Goal: Transaction & Acquisition: Purchase product/service

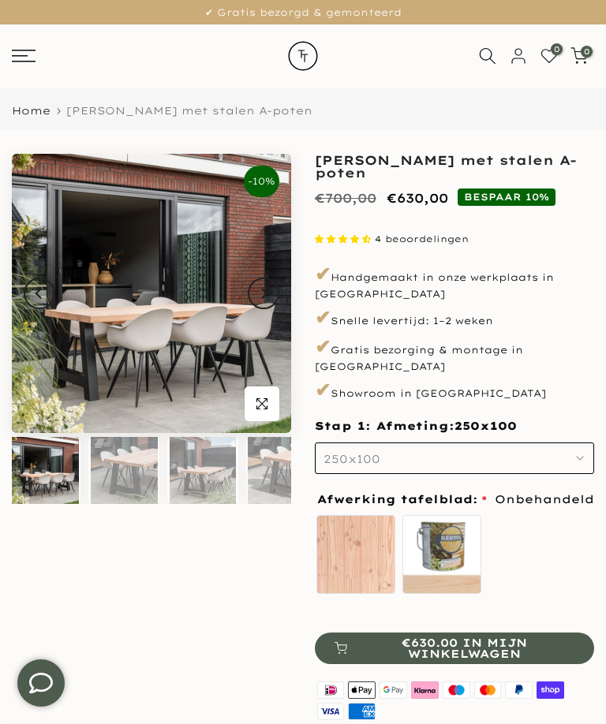
click at [442, 534] on label "zelf behandelen - beits meegeleverd" at bounding box center [441, 554] width 79 height 79
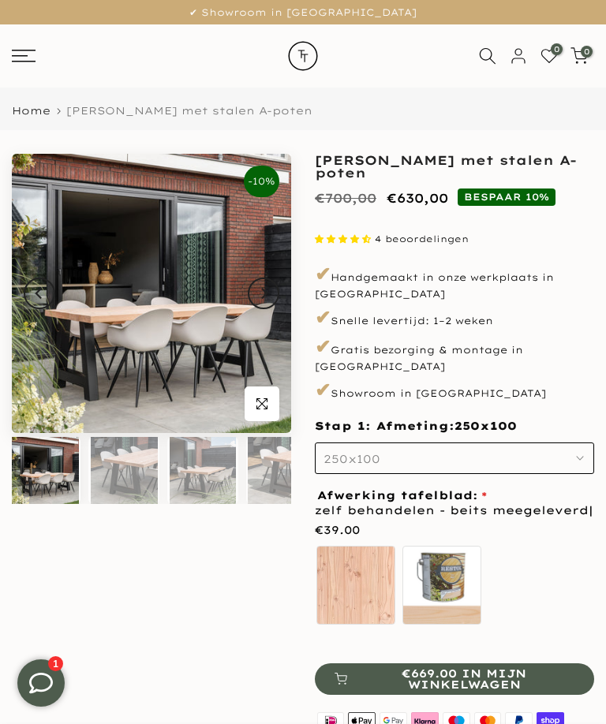
click at [547, 572] on div "Onbehandeld zelf behandelen - beits meegeleverd" at bounding box center [454, 588] width 279 height 88
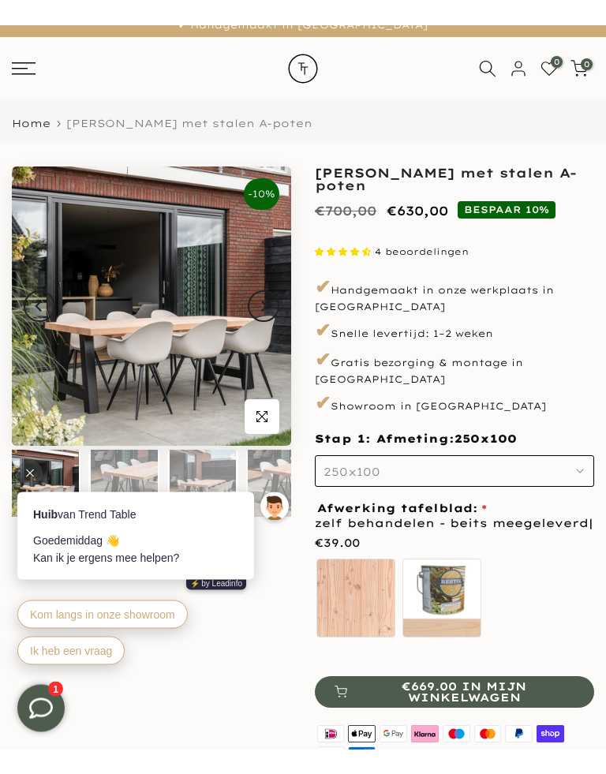
scroll to position [14, 0]
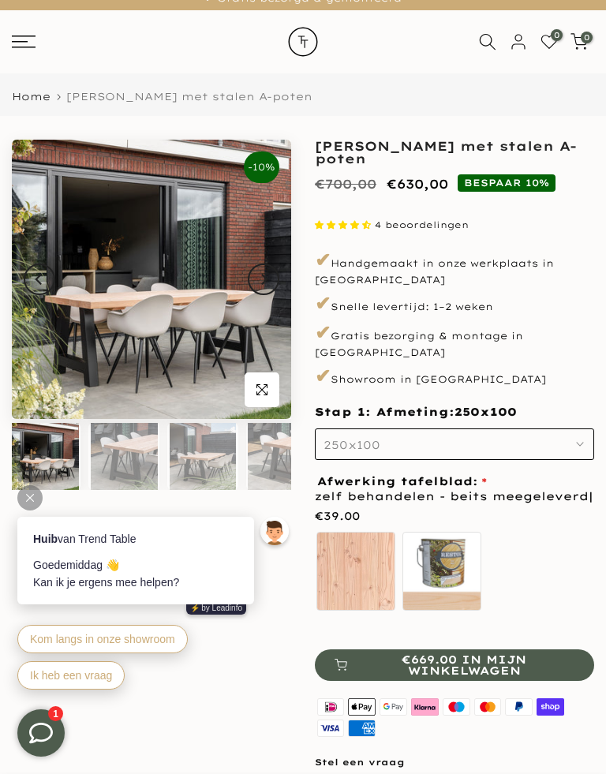
click at [206, 461] on body "Huib van Trend Table Goedemiddag 👋 Kan ik je ergens mee helpen? ⚡️ by Leadinfo …" at bounding box center [156, 575] width 308 height 268
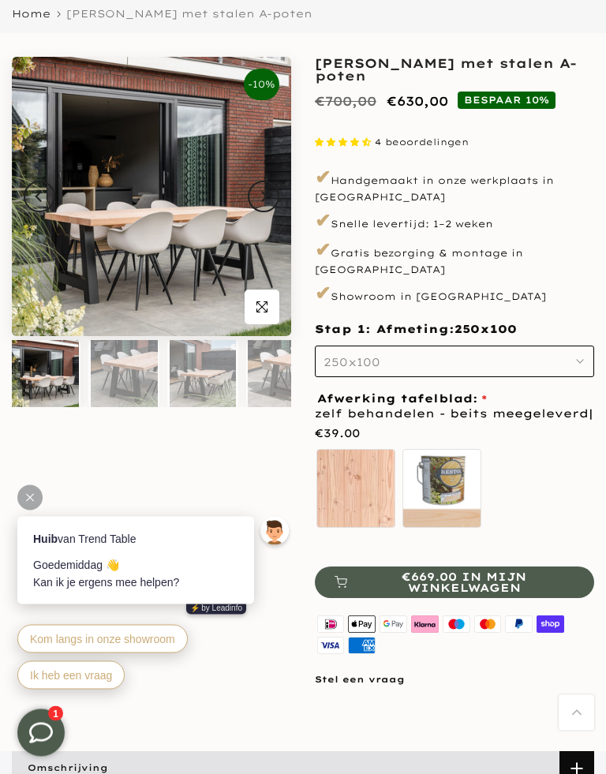
scroll to position [0, 0]
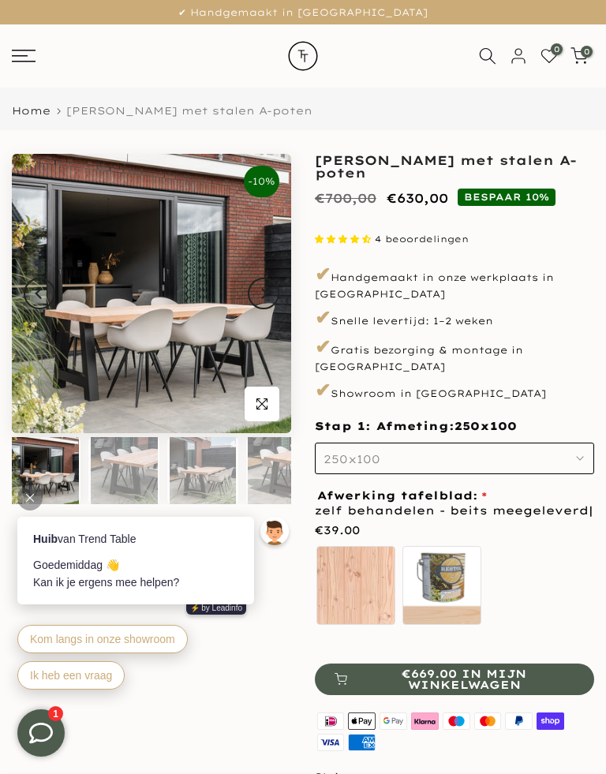
click at [29, 47] on div "0 0 / €0,00" at bounding box center [303, 55] width 606 height 63
click at [26, 61] on rect at bounding box center [24, 62] width 24 height 2
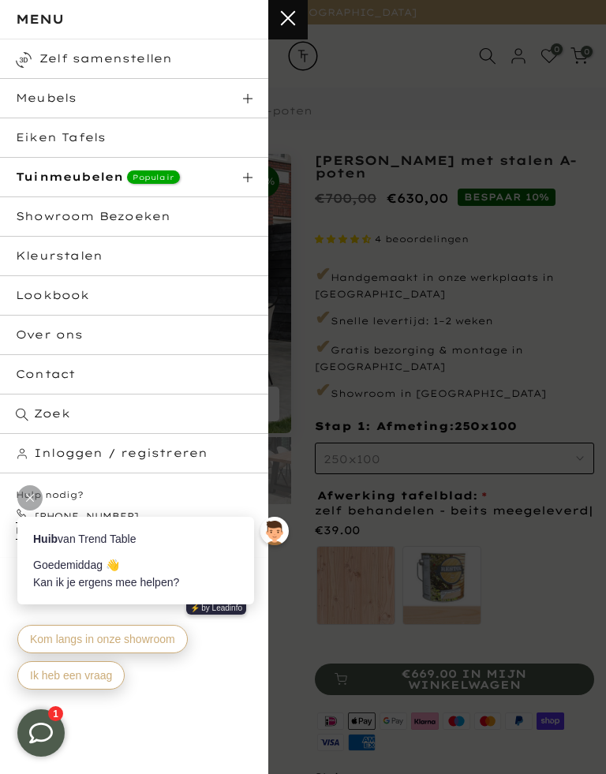
click at [247, 176] on span at bounding box center [247, 177] width 9 height 9
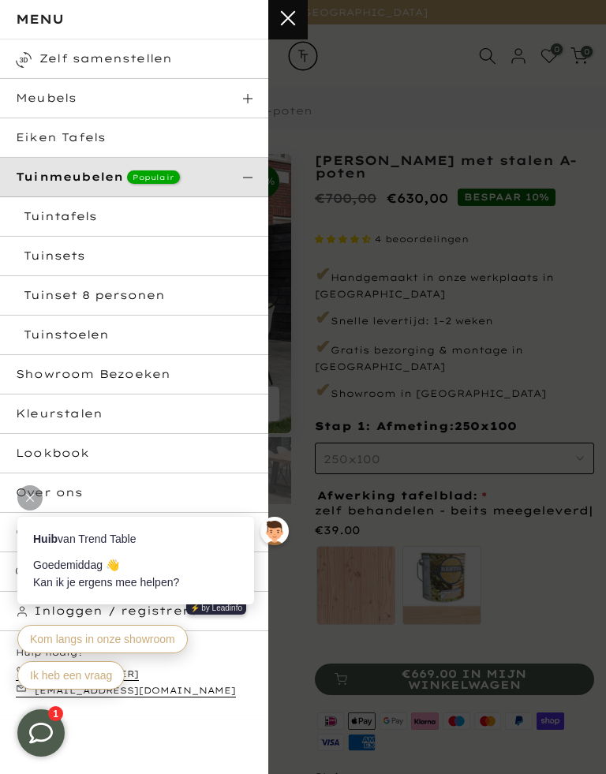
click at [46, 337] on html "Tuinstoelen" at bounding box center [134, 334] width 268 height 39
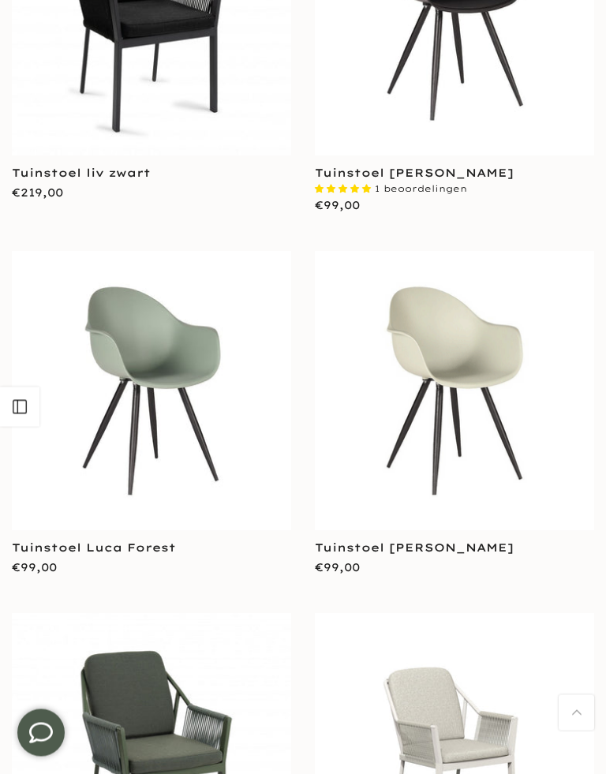
scroll to position [449, 0]
click at [434, 395] on img at bounding box center [454, 390] width 279 height 279
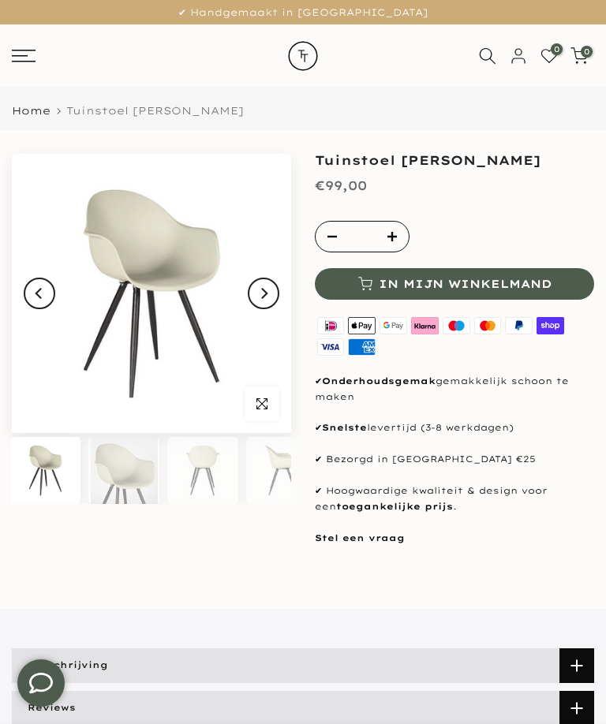
click at [128, 472] on img at bounding box center [124, 470] width 67 height 67
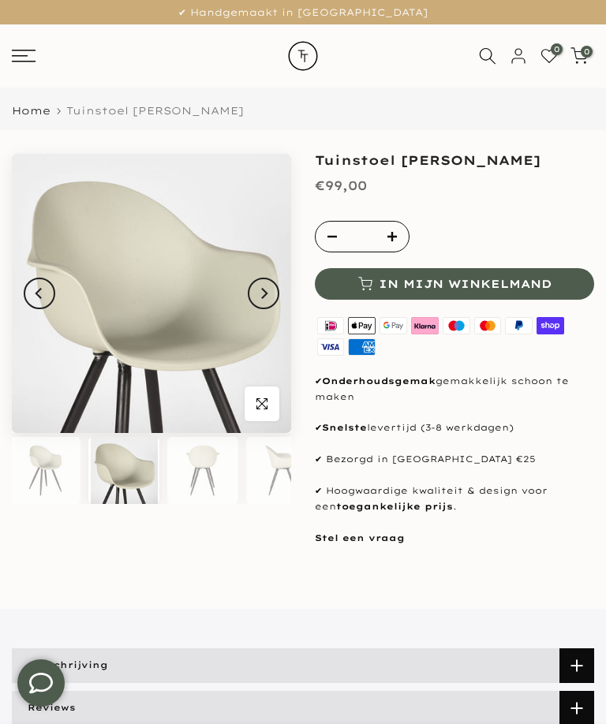
click at [200, 472] on img at bounding box center [203, 470] width 67 height 67
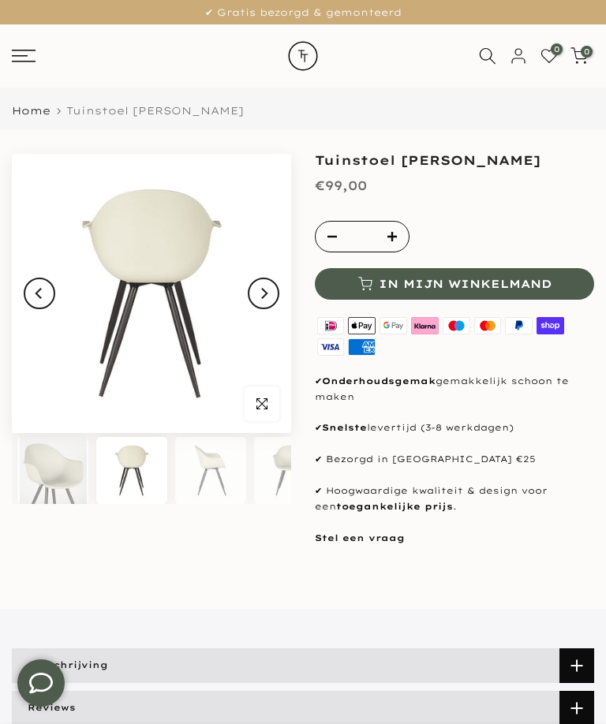
scroll to position [0, 76]
click at [271, 468] on img at bounding box center [283, 470] width 67 height 67
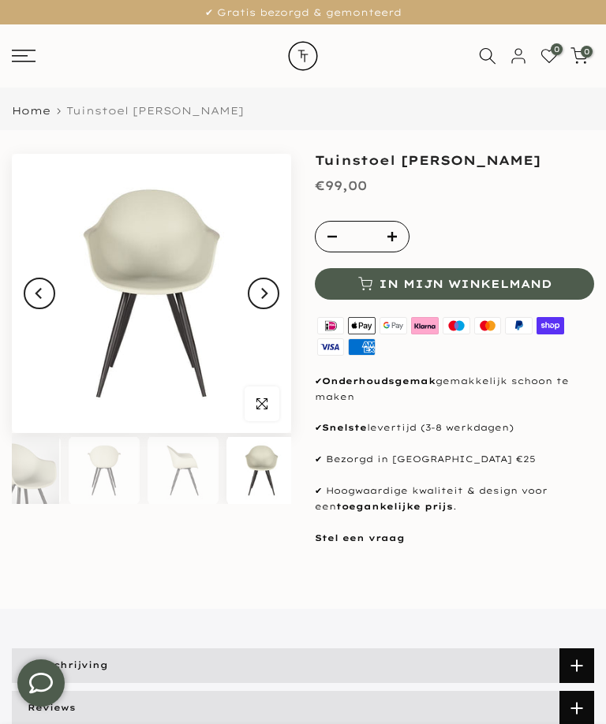
scroll to position [0, 104]
click at [165, 474] on img at bounding box center [177, 470] width 67 height 67
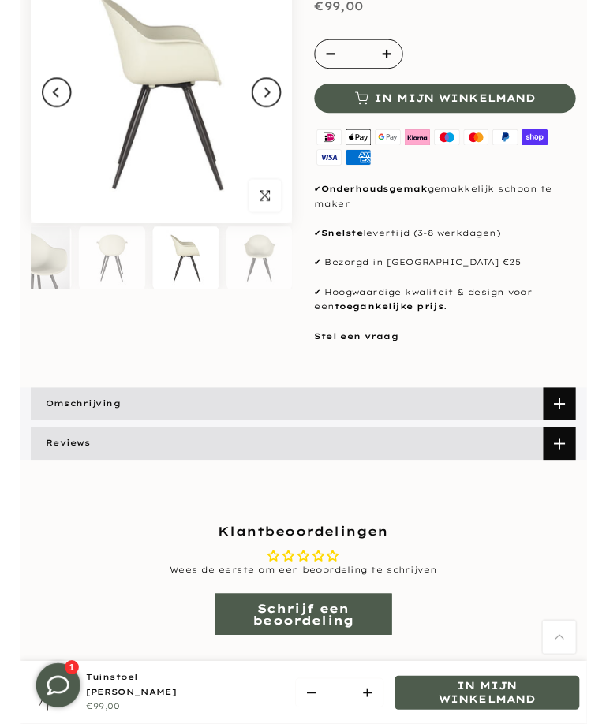
scroll to position [0, 0]
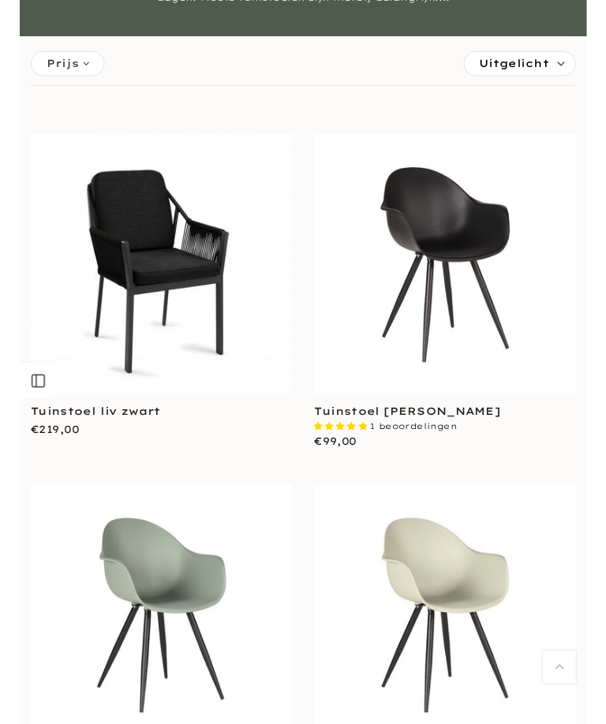
scroll to position [196, 0]
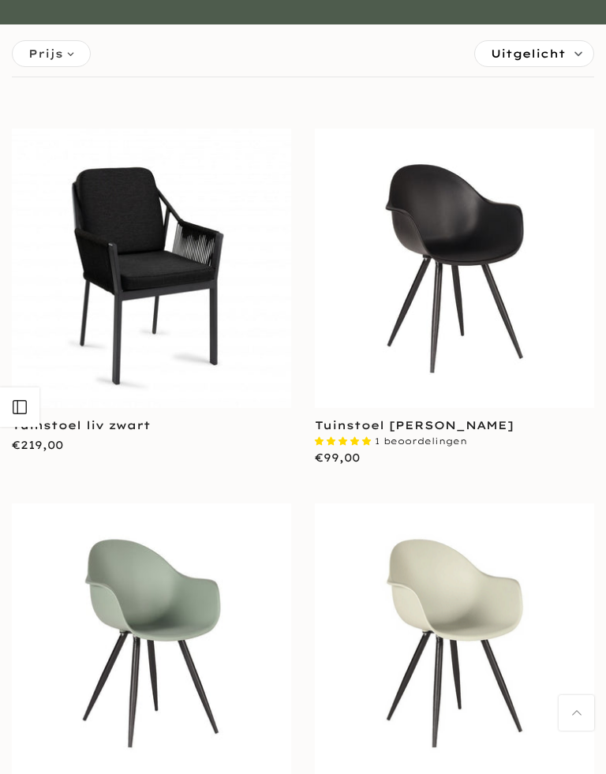
click at [409, 429] on link "Tuinstoel Luca zwart" at bounding box center [414, 425] width 199 height 14
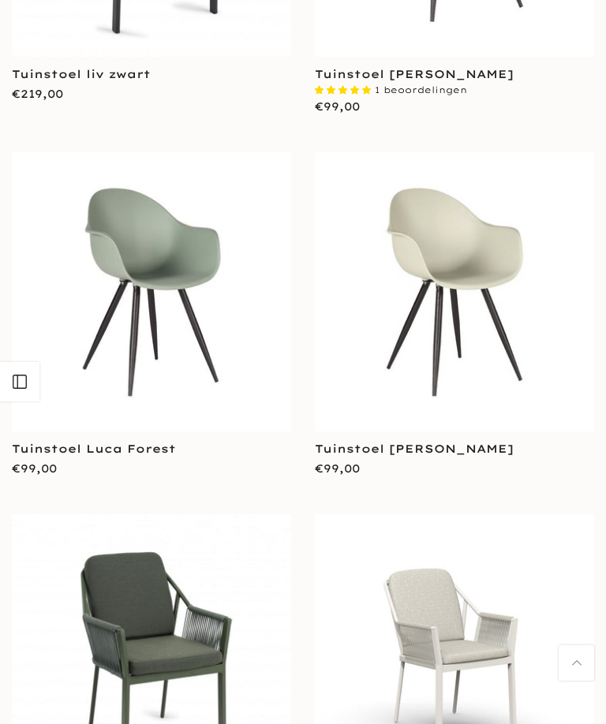
scroll to position [535, 0]
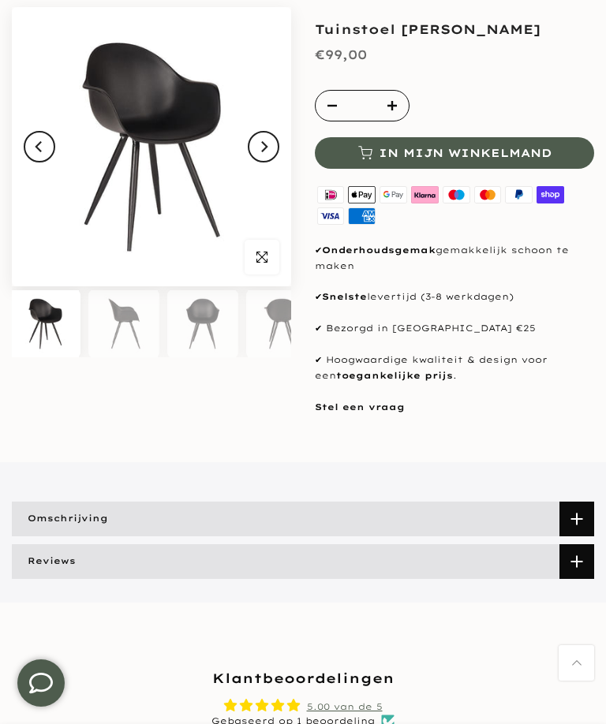
click at [49, 555] on span "Reviews" at bounding box center [52, 562] width 80 height 32
